Goal: Information Seeking & Learning: Learn about a topic

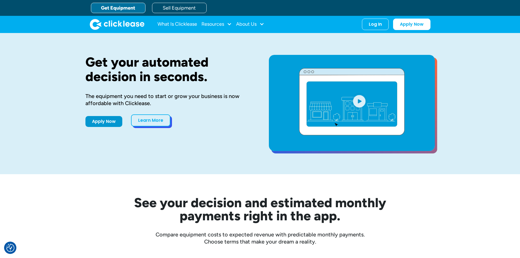
click at [152, 120] on link "Learn More" at bounding box center [150, 120] width 39 height 12
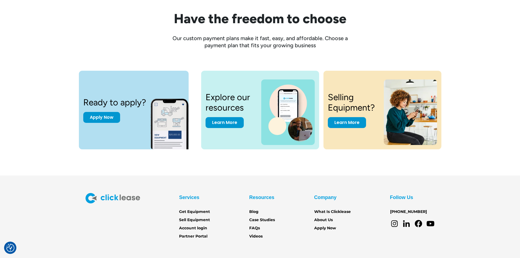
scroll to position [737, 0]
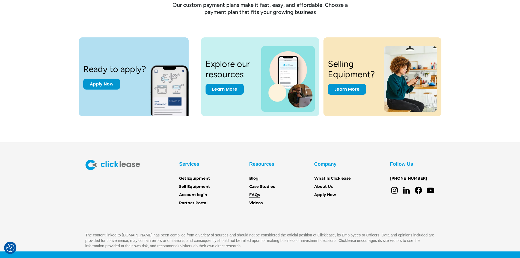
click at [257, 194] on link "FAQs" at bounding box center [254, 195] width 11 height 6
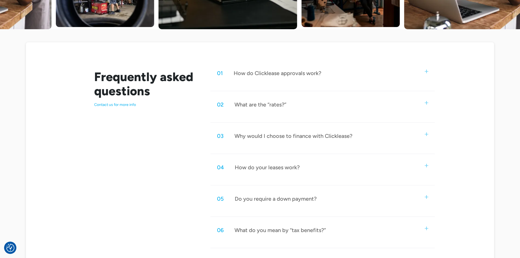
scroll to position [246, 0]
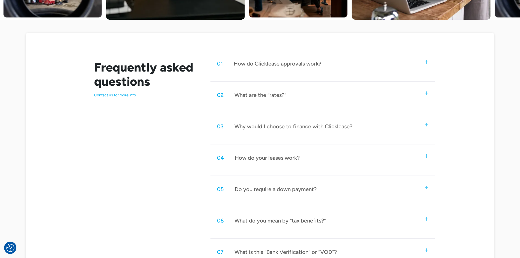
click at [287, 158] on div "How do your leases work?" at bounding box center [267, 157] width 65 height 7
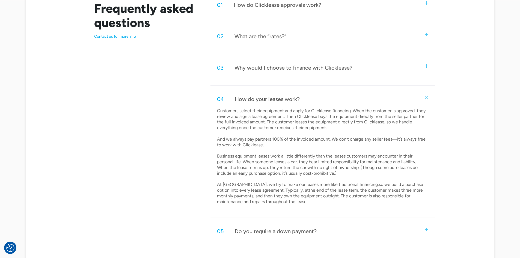
scroll to position [273, 0]
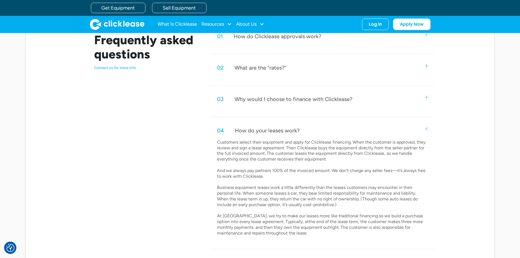
click at [286, 42] on div "01 How do Clicklease approvals work?" at bounding box center [322, 36] width 224 height 18
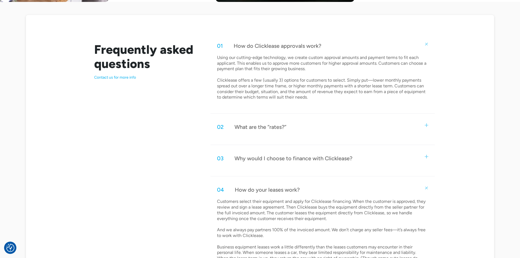
scroll to position [300, 0]
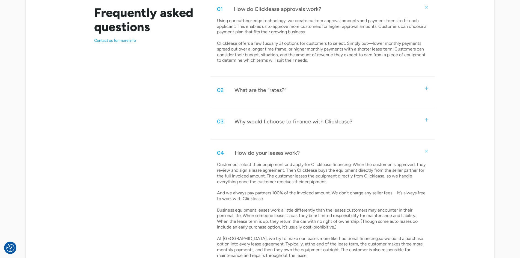
click at [317, 124] on div "Why would I choose to finance with Clicklease?" at bounding box center [293, 121] width 118 height 7
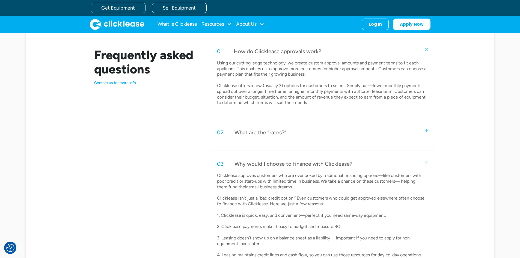
scroll to position [246, 0]
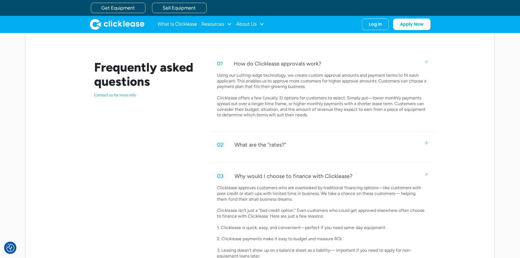
click at [287, 142] on div "02 What are the “rates?”" at bounding box center [322, 145] width 224 height 18
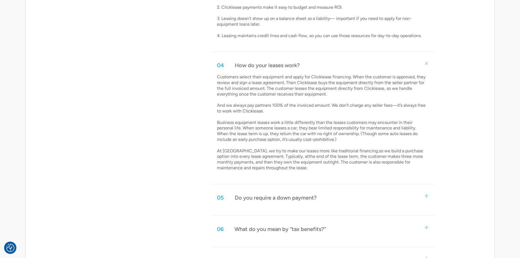
scroll to position [573, 0]
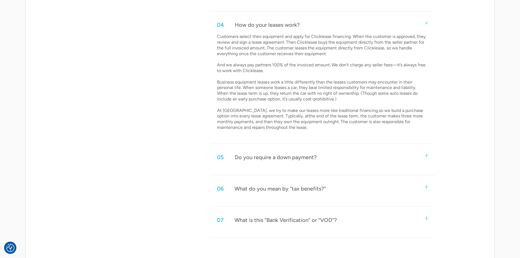
click at [320, 156] on div "05 Do you require a down payment?" at bounding box center [322, 157] width 224 height 18
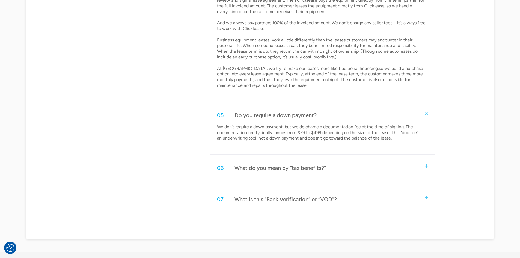
scroll to position [628, 0]
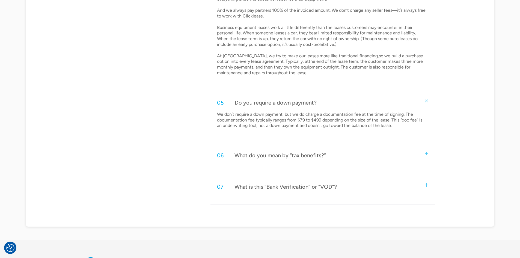
click at [312, 156] on div "What do you mean by “tax benefits?”" at bounding box center [279, 155] width 91 height 7
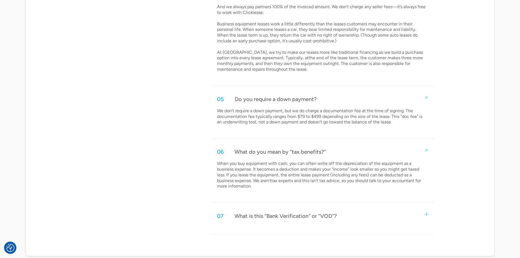
scroll to position [655, 0]
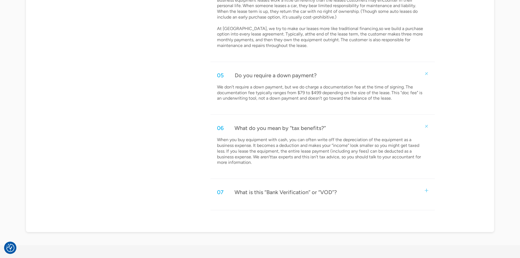
click at [293, 192] on div "What is this “Bank Verification” or “VOD”?" at bounding box center [285, 192] width 102 height 7
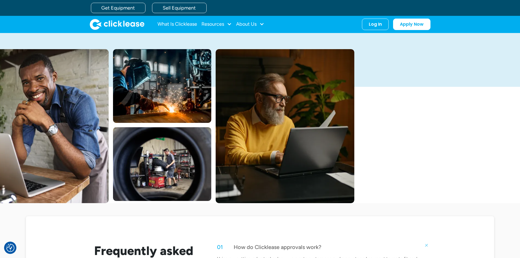
scroll to position [0, 0]
